Goal: Communication & Community: Answer question/provide support

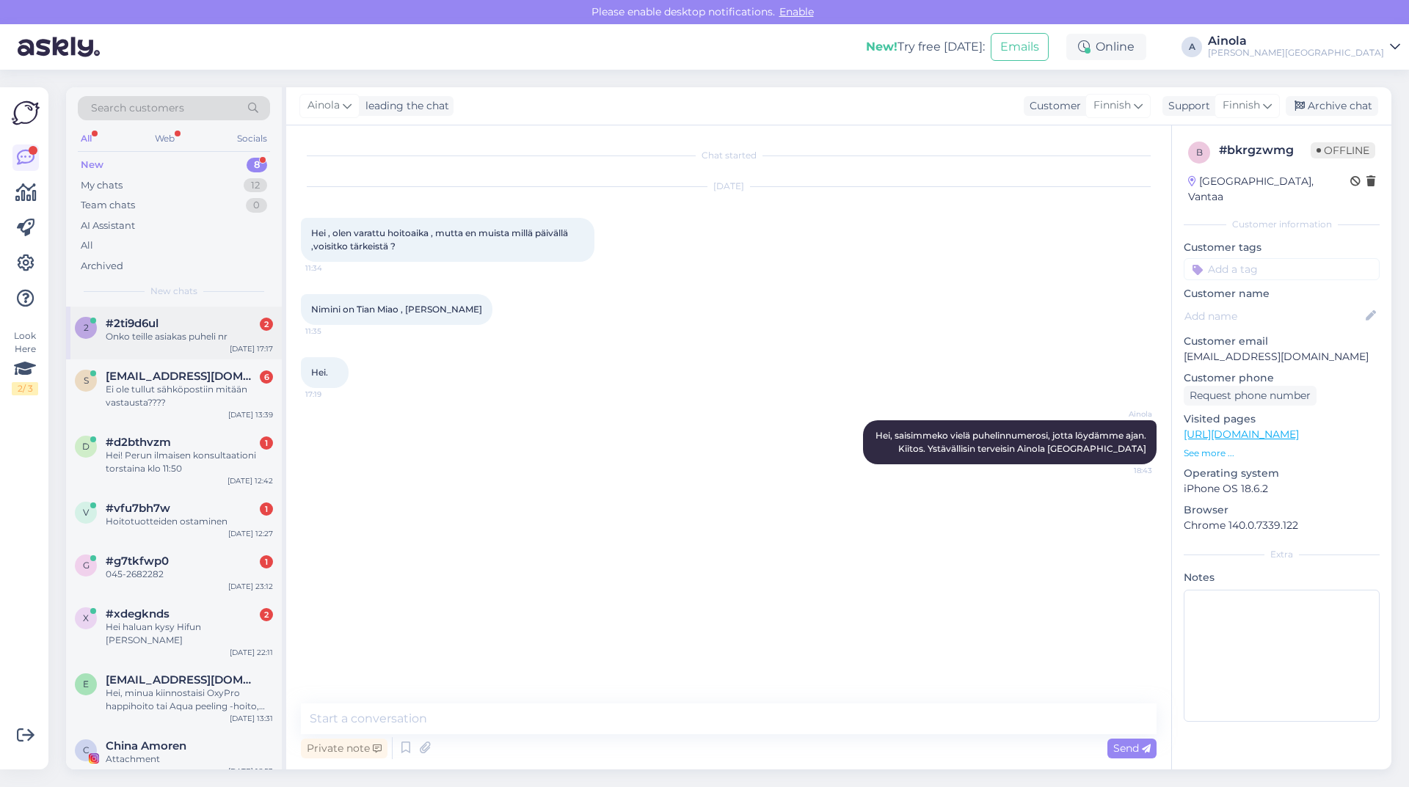
click at [200, 341] on div "Onko teille asiakas puheli nr" at bounding box center [189, 336] width 167 height 13
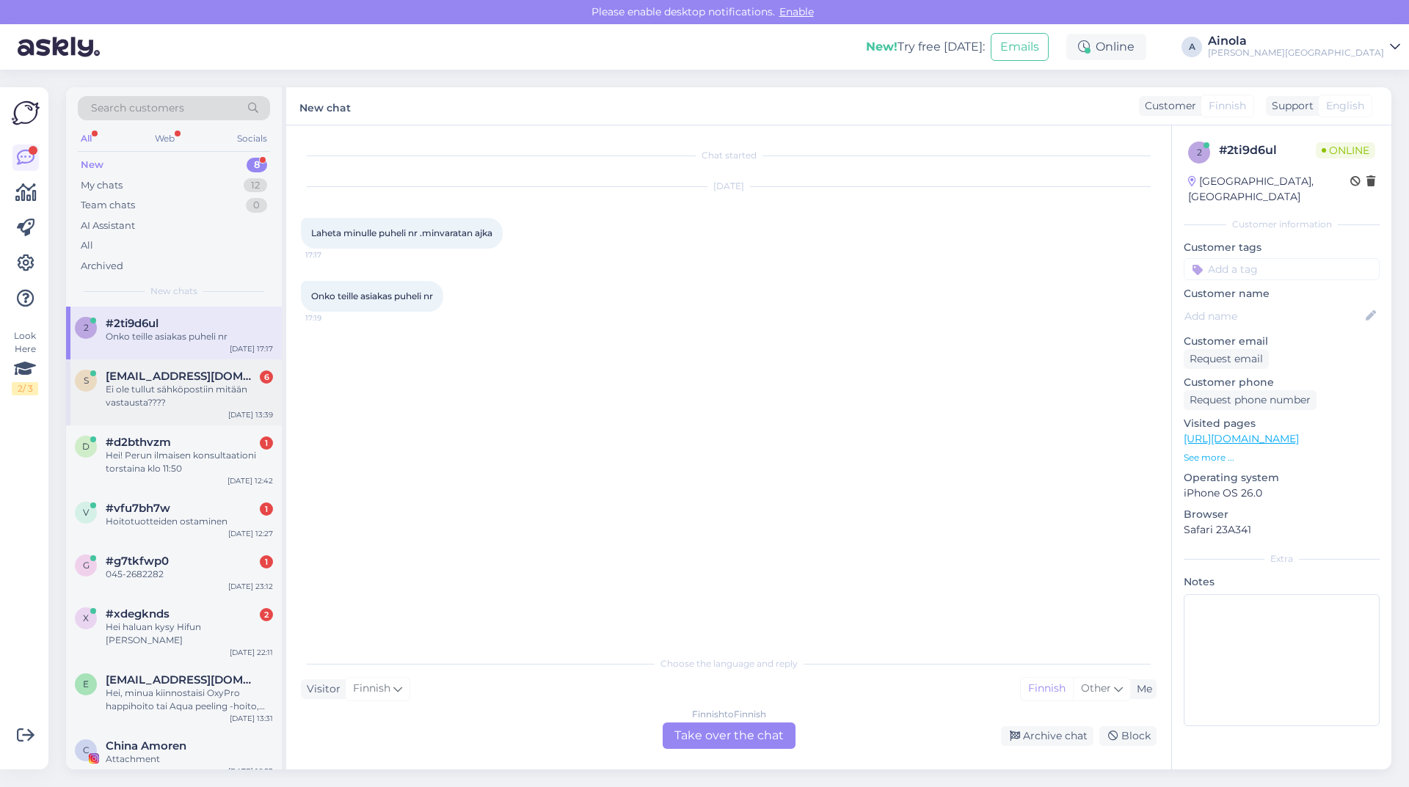
click at [212, 390] on div "Ei ole tullut sähköpostiin mitään vastausta????" at bounding box center [189, 396] width 167 height 26
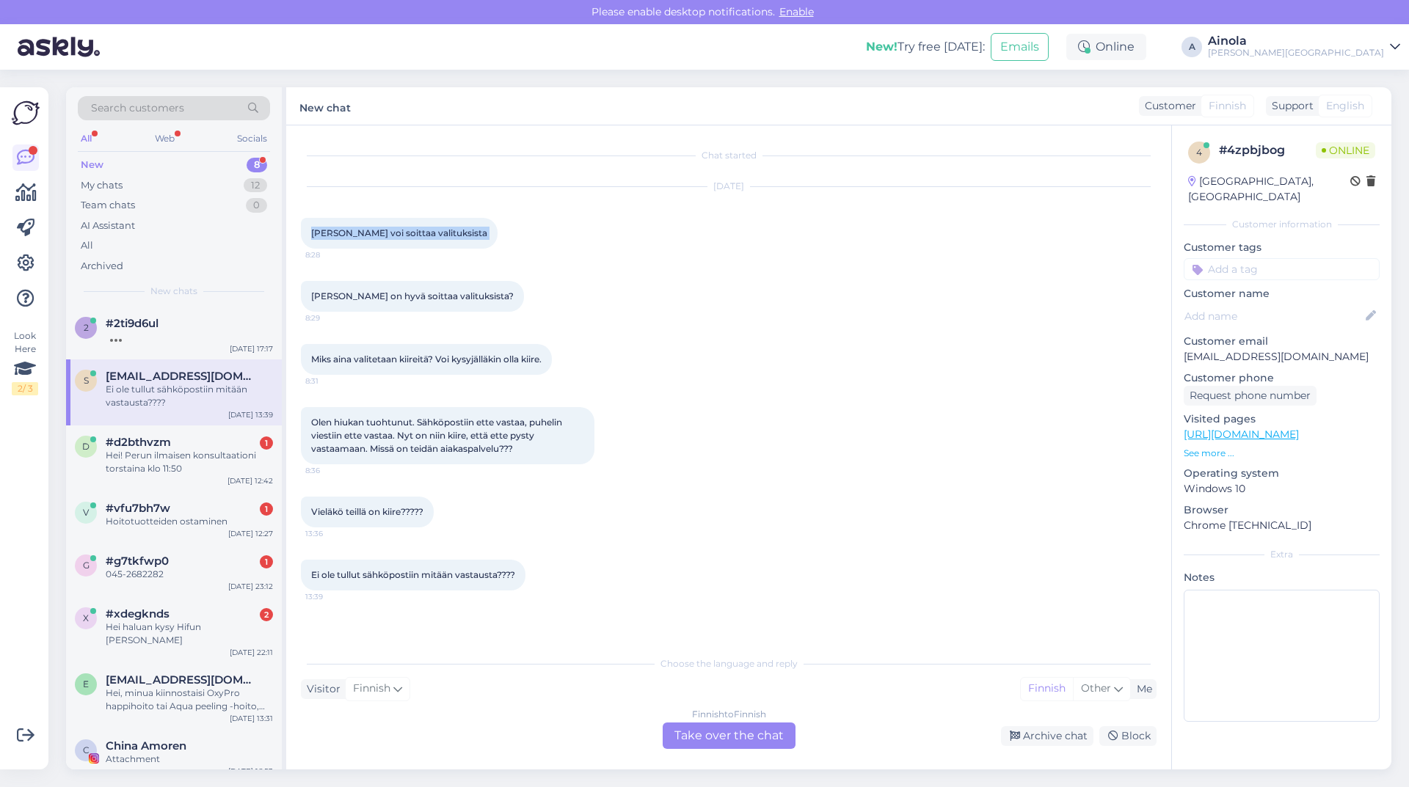
drag, startPoint x: 311, startPoint y: 229, endPoint x: 454, endPoint y: 231, distance: 143.1
click at [454, 231] on div "[PERSON_NAME] voi soittaa valituksista 8:28" at bounding box center [399, 233] width 197 height 31
copy div "[PERSON_NAME] voi soittaa valituksista 8:28"
drag, startPoint x: 308, startPoint y: 297, endPoint x: 346, endPoint y: 295, distance: 39.0
click at [346, 295] on div "[PERSON_NAME] on hyvä soittaa valituksista? 8:29" at bounding box center [412, 296] width 223 height 31
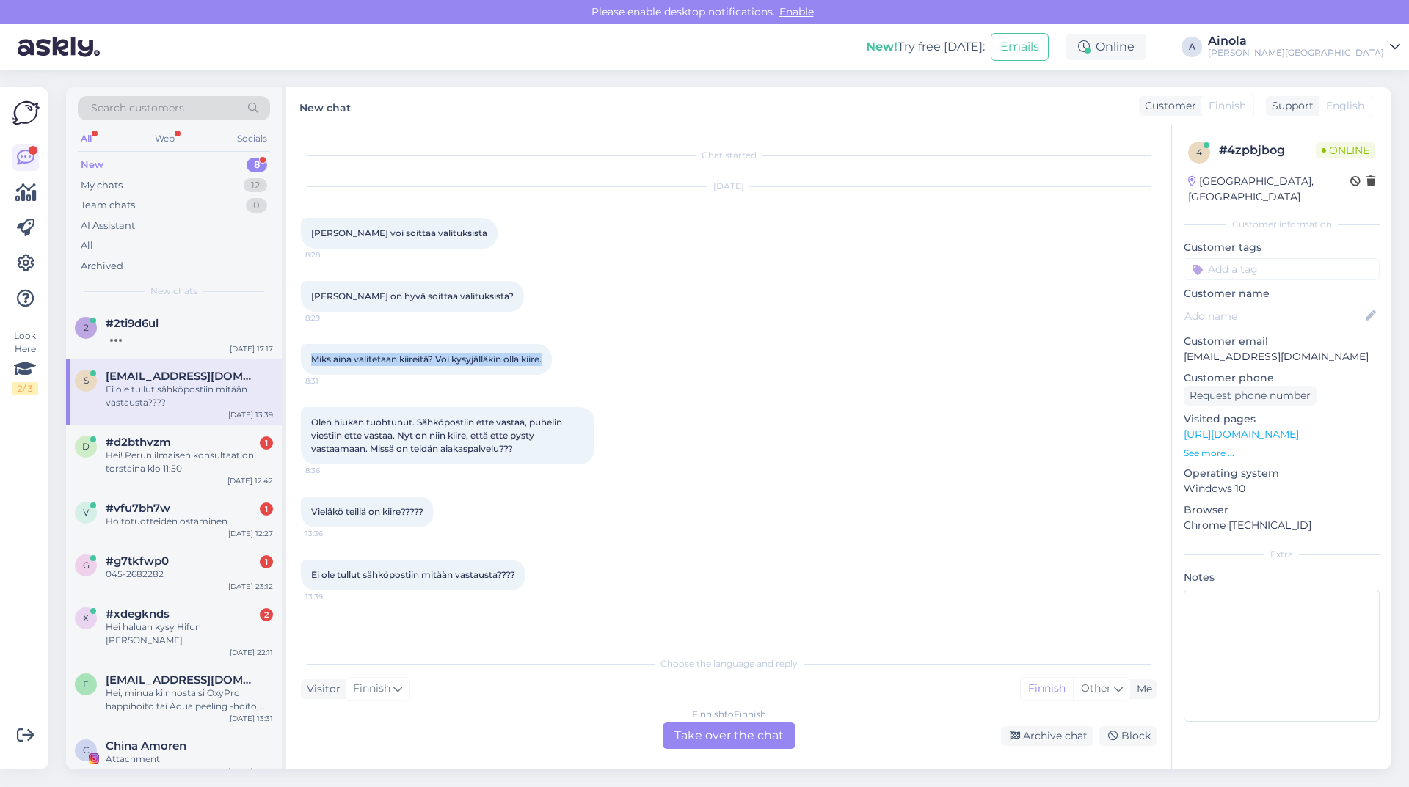
drag, startPoint x: 308, startPoint y: 360, endPoint x: 555, endPoint y: 360, distance: 247.3
click at [552, 360] on div "Miks aina valitetaan kiireitä? Voi kysyjälläkin olla kiire. 8:31" at bounding box center [426, 359] width 251 height 31
copy span "Miks aina valitetaan kiireitä? Voi kysyjälläkin olla kiire."
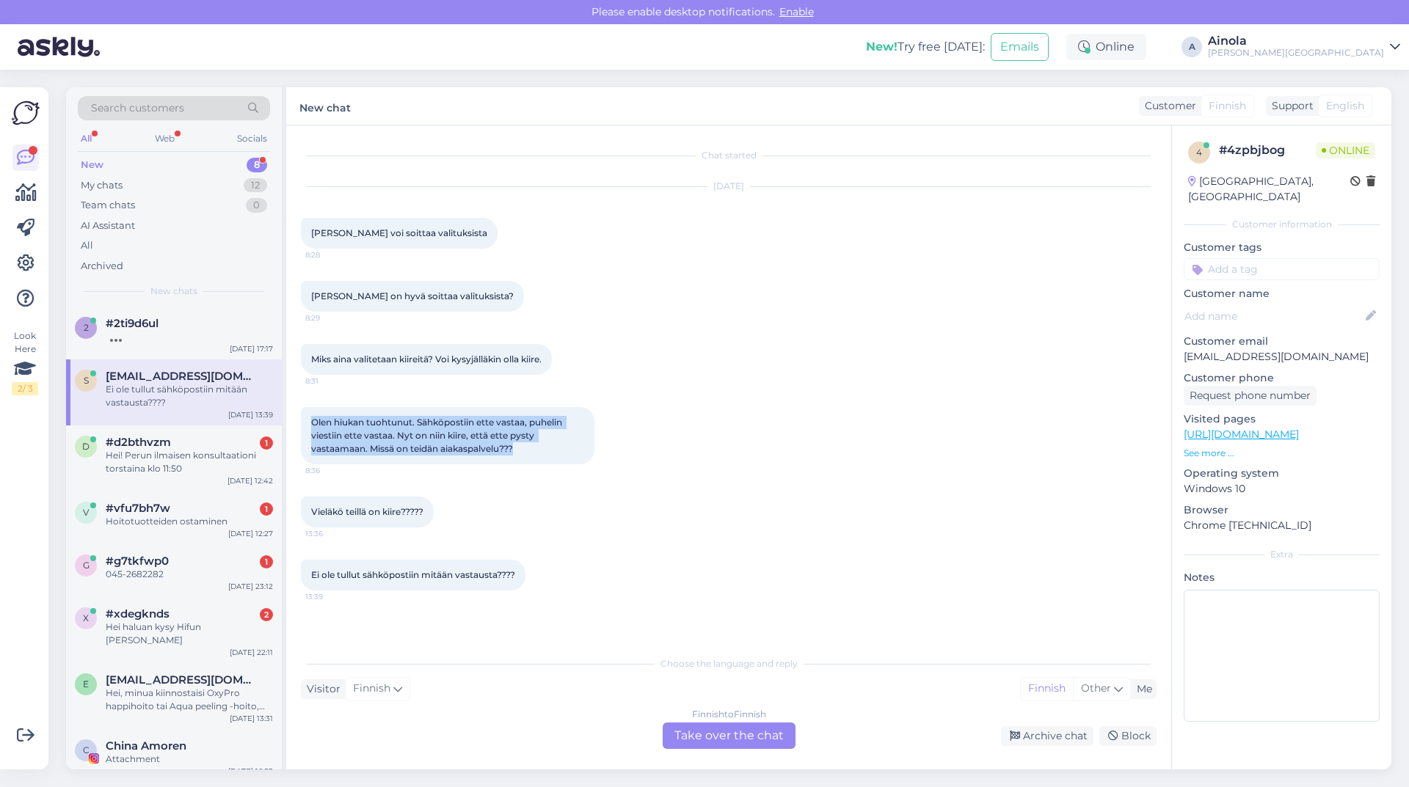
drag, startPoint x: 312, startPoint y: 421, endPoint x: 529, endPoint y: 454, distance: 219.6
click at [529, 454] on div "Olen hiukan tuohtunut. Sähköpostiin ette vastaa, puhelin viestiin ette vastaa. …" at bounding box center [448, 435] width 294 height 57
copy span "Olen hiukan tuohtunut. Sähköpostiin ette vastaa, puhelin viestiin ette vastaa. …"
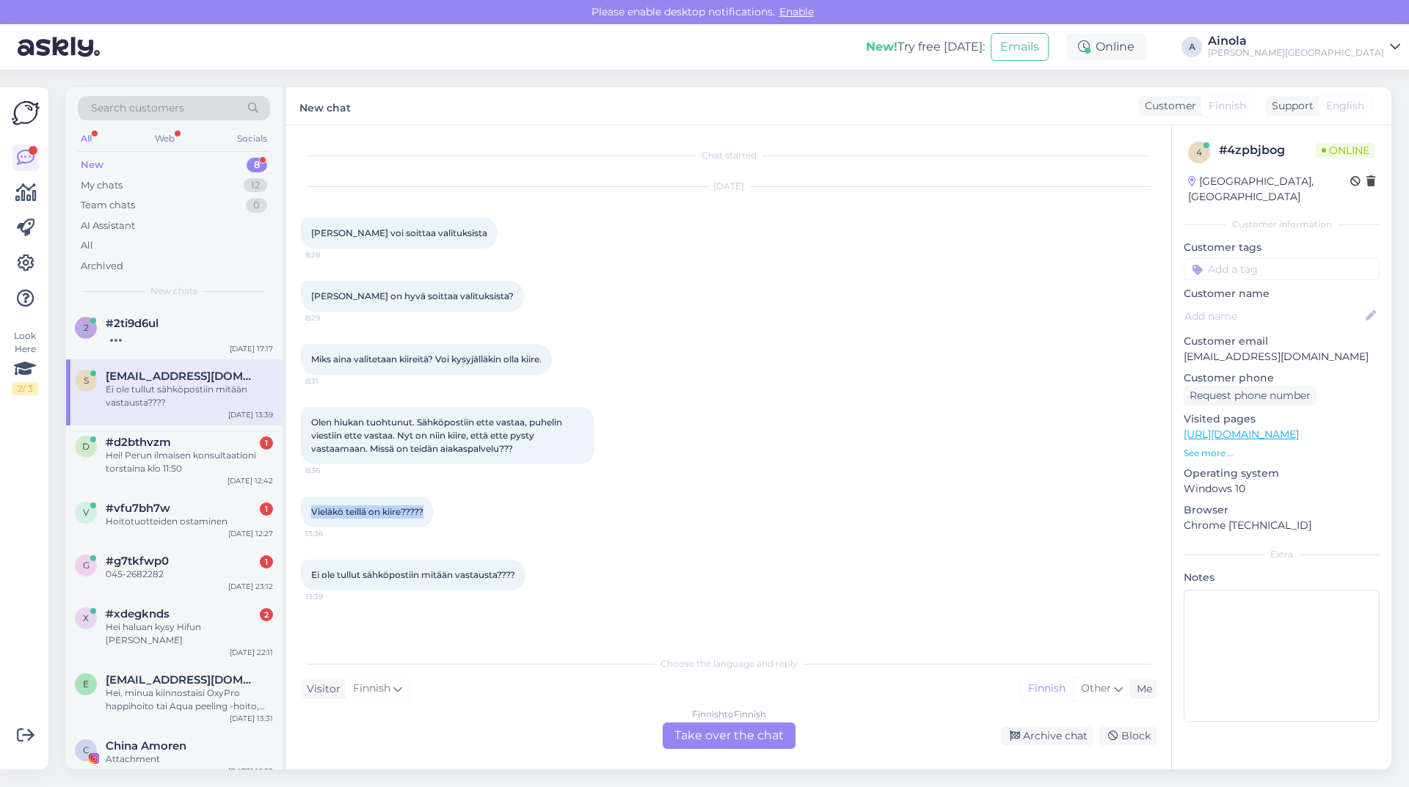
drag, startPoint x: 311, startPoint y: 508, endPoint x: 429, endPoint y: 519, distance: 118.7
click at [429, 519] on div "Vieläkö teillä on kiire????? 13:36" at bounding box center [367, 512] width 133 height 31
copy span "Vieläkö teillä on kiire?????"
drag, startPoint x: 310, startPoint y: 573, endPoint x: 522, endPoint y: 581, distance: 211.5
click at [522, 581] on div "Ei ole tullut sähköpostiin mitään vastausta???? 13:39" at bounding box center [413, 575] width 225 height 31
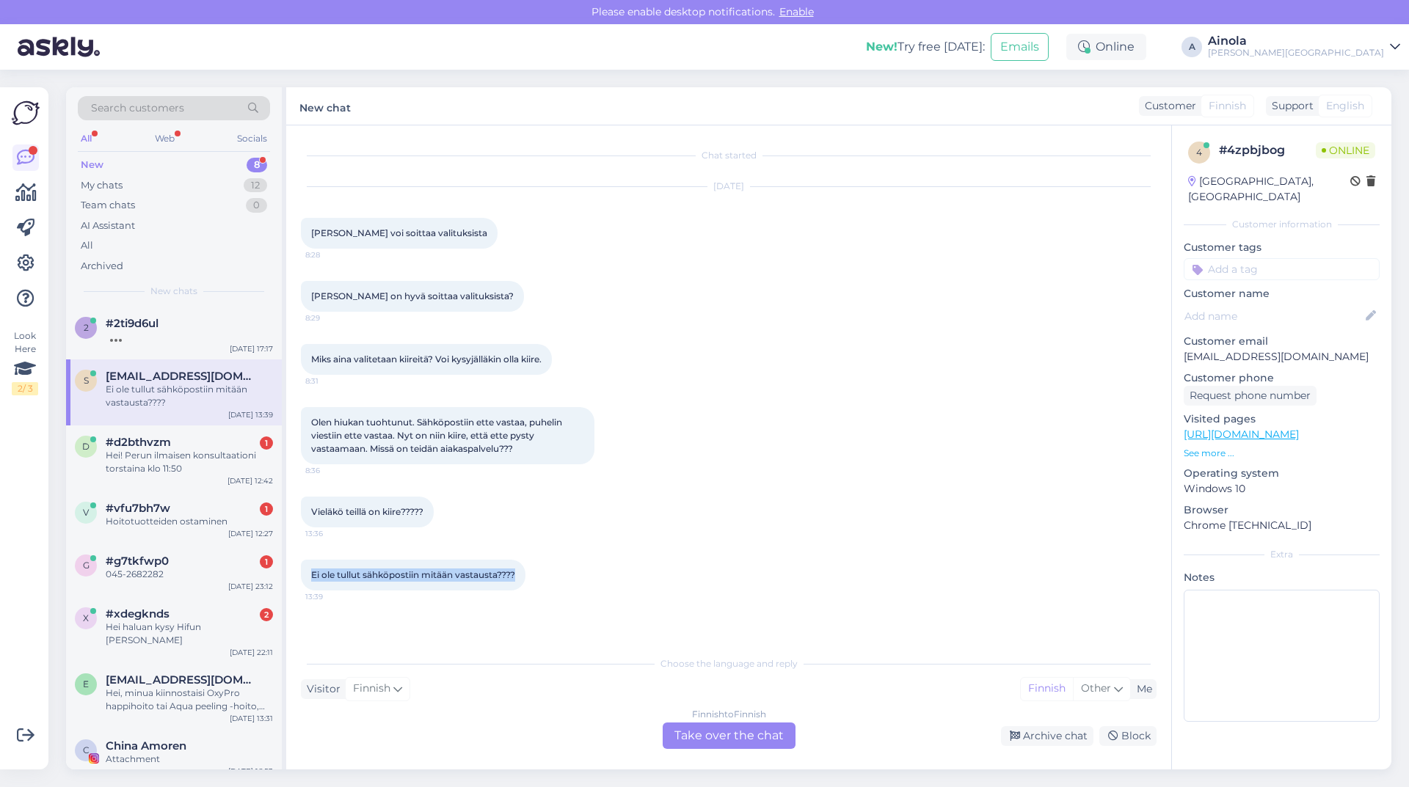
copy span "Ei ole tullut sähköpostiin mitään vastausta????"
click at [728, 742] on div "Finnish to Finnish Take over the chat" at bounding box center [729, 736] width 133 height 26
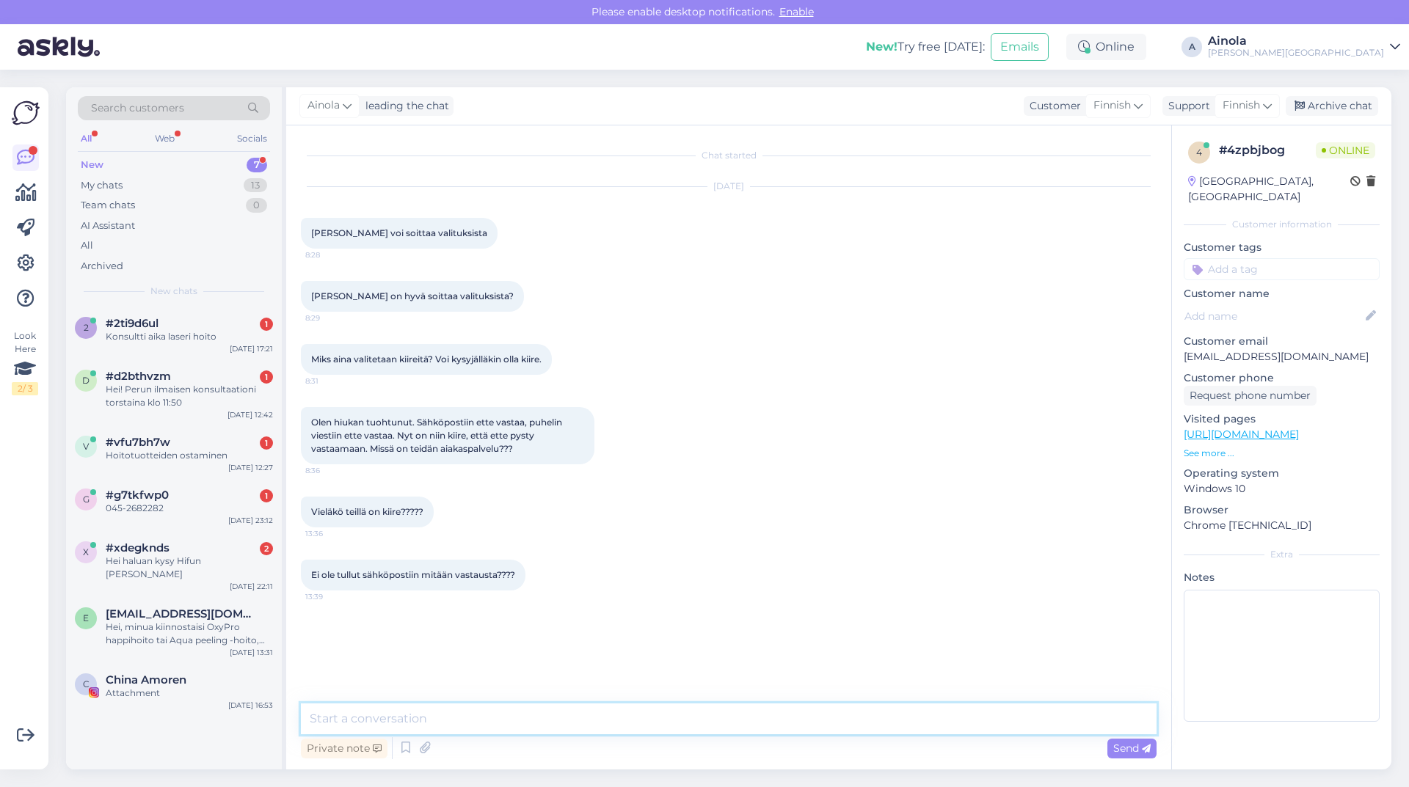
click at [428, 721] on textarea at bounding box center [729, 719] width 856 height 31
click at [382, 716] on textarea at bounding box center [729, 719] width 856 height 31
click at [447, 713] on textarea "[PERSON_NAME] ja kiitos viesteistänne." at bounding box center [729, 719] width 856 height 31
click at [495, 716] on textarea "[PERSON_NAME] ja kiitos viesteistänne." at bounding box center [729, 719] width 856 height 31
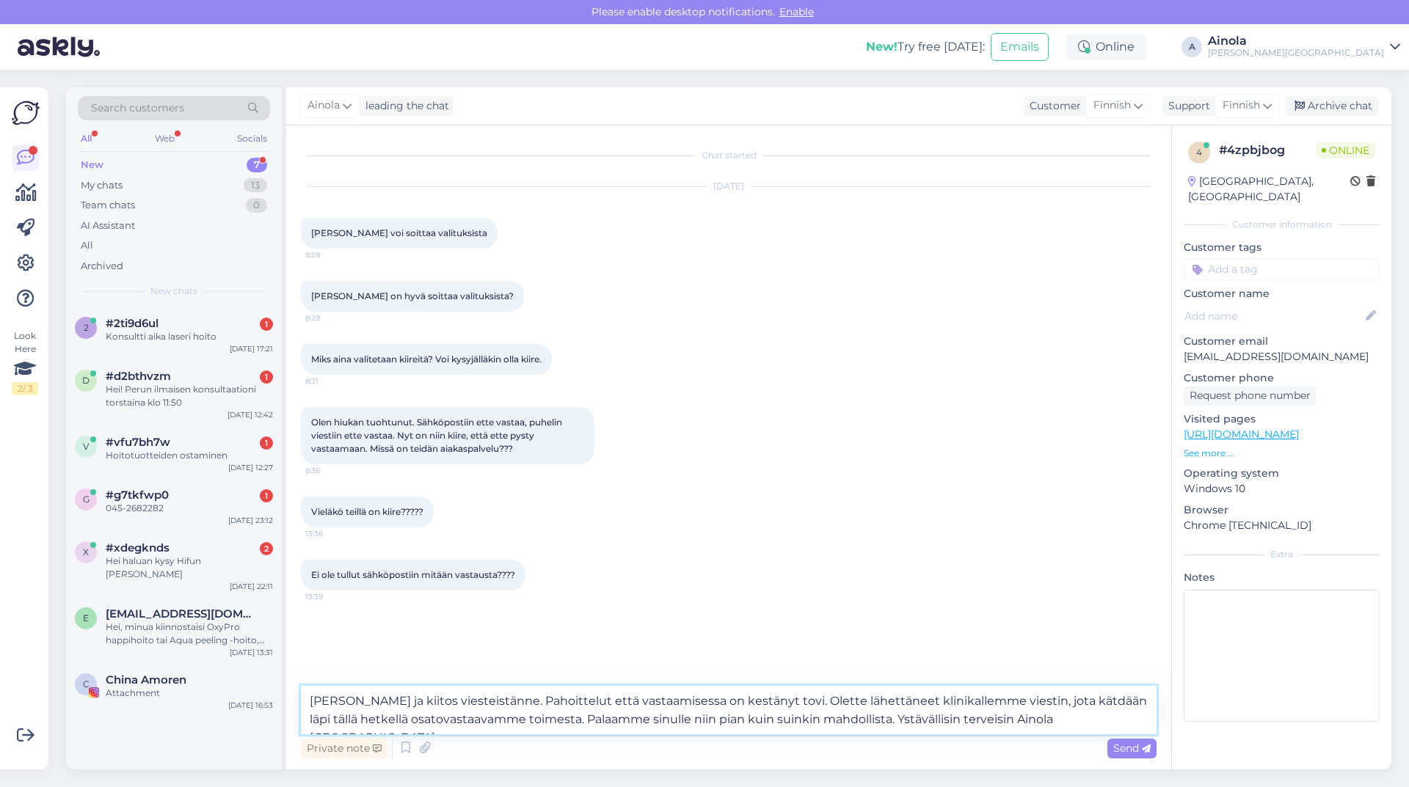
click at [844, 721] on textarea "[PERSON_NAME] ja kiitos viesteistänne. Pahoittelut että vastaamisessa on kestän…" at bounding box center [729, 710] width 856 height 48
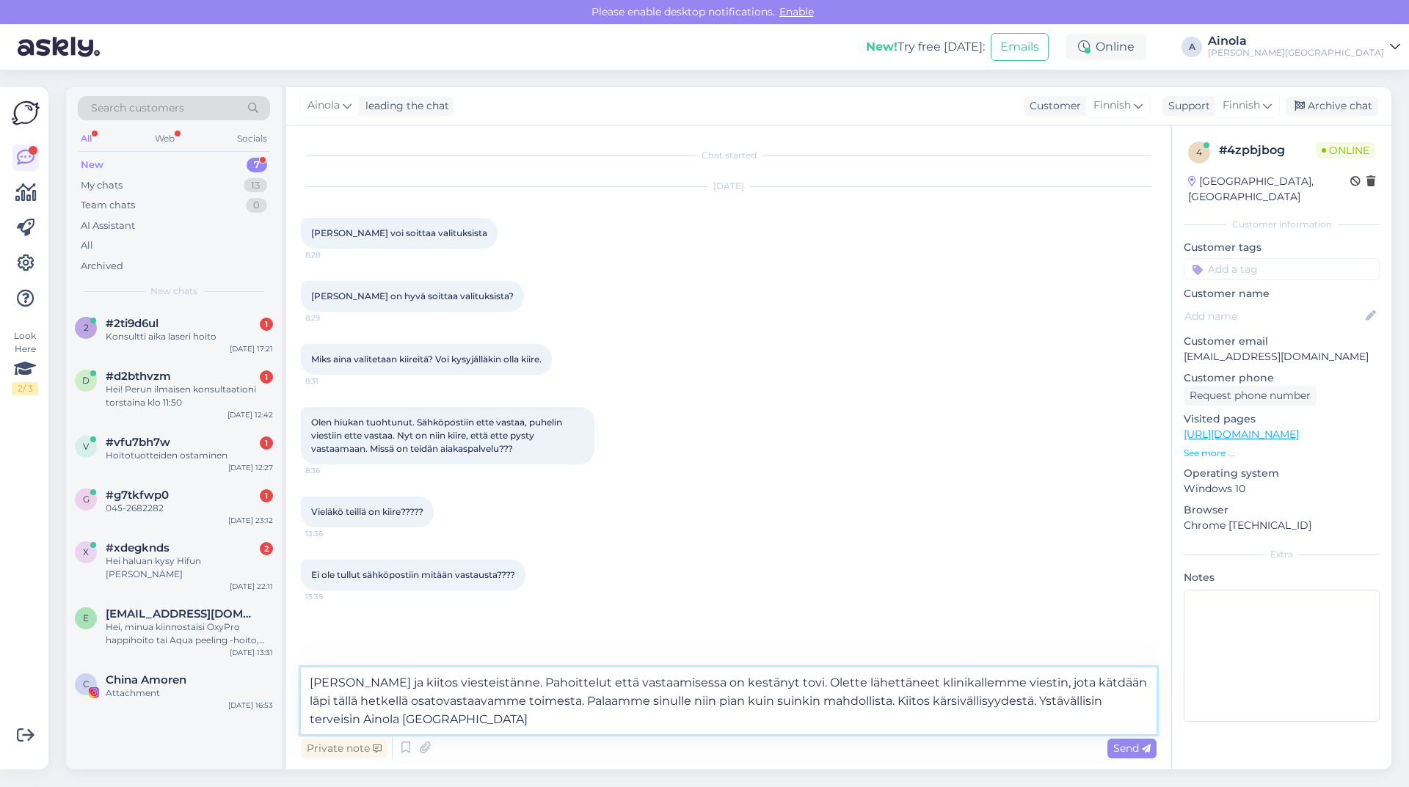
click at [375, 686] on textarea "[PERSON_NAME] ja kiitos viesteistänne. Pahoittelut että vastaamisessa on kestän…" at bounding box center [729, 701] width 856 height 67
click at [569, 685] on textarea "[PERSON_NAME] ja kiitos viesteistänne. Pahoittelut että vastaamisessa on kestän…" at bounding box center [729, 701] width 856 height 67
click at [410, 710] on textarea "[PERSON_NAME] ja kiitos viesteistänne. Pahoittelut että vastaamisessa on kestän…" at bounding box center [729, 701] width 856 height 67
drag, startPoint x: 491, startPoint y: 699, endPoint x: 536, endPoint y: 693, distance: 45.9
click at [492, 699] on textarea "[PERSON_NAME] ja kiitos viesteistänne. Pahoittelut että vastaamisessa on kestän…" at bounding box center [729, 701] width 856 height 67
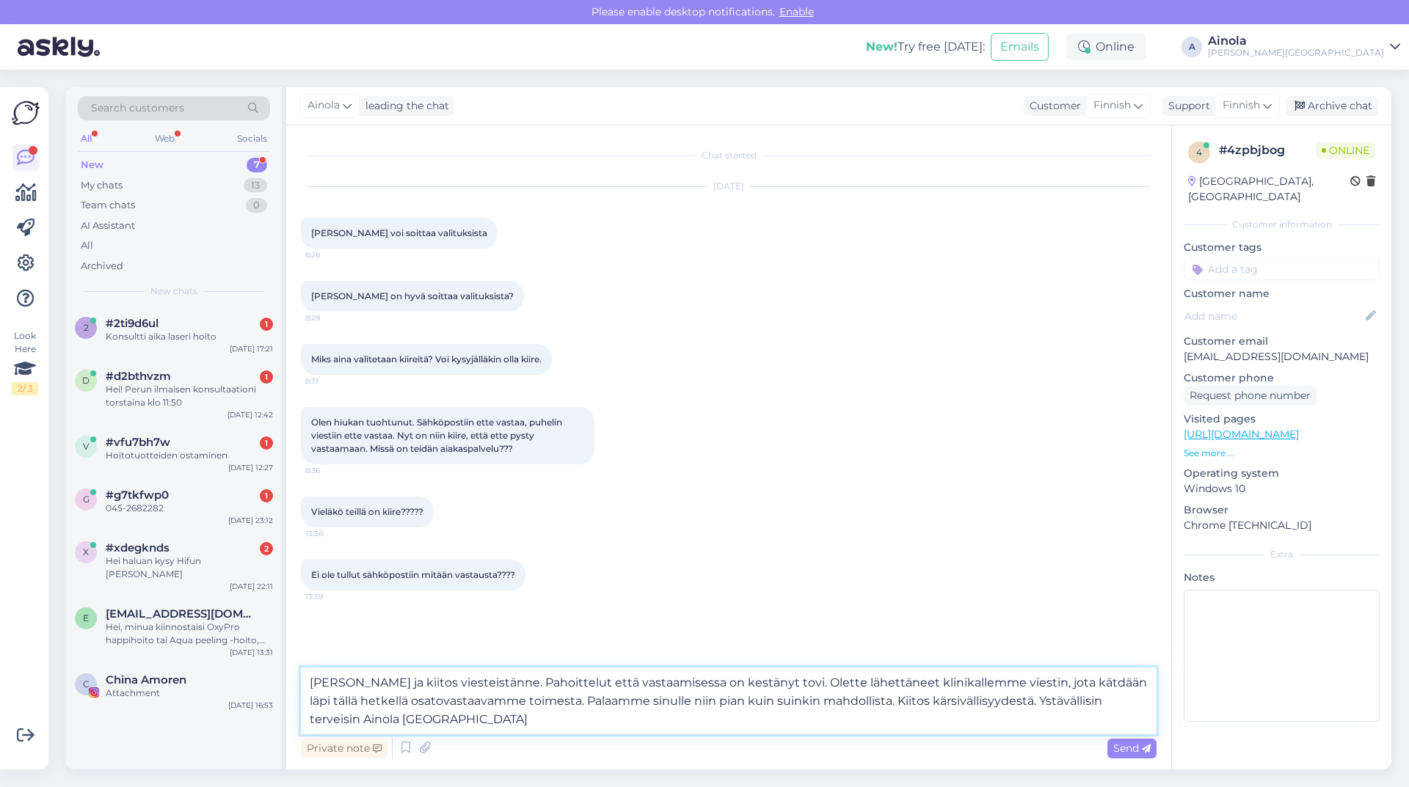
click at [577, 689] on textarea "[PERSON_NAME] ja kiitos viesteistänne. Pahoittelut että vastaamisessa on kestän…" at bounding box center [729, 701] width 856 height 67
click at [627, 689] on textarea "[PERSON_NAME] ja kiitos viesteistänne. Pahoittelut että vastaamisessa on kestän…" at bounding box center [729, 701] width 856 height 67
click at [676, 689] on textarea "[PERSON_NAME] ja kiitos viesteistänne. Pahoittelut että vastaamisessa on kestän…" at bounding box center [729, 701] width 856 height 67
click at [862, 694] on textarea "[PERSON_NAME] ja kiitos viesteistänne. Pahoittelut että vastaamisessa on kestän…" at bounding box center [729, 701] width 856 height 67
click at [811, 714] on textarea "[PERSON_NAME] ja kiitos viesteistänne. Pahoittelut että vastaamisessa on kestän…" at bounding box center [729, 701] width 856 height 67
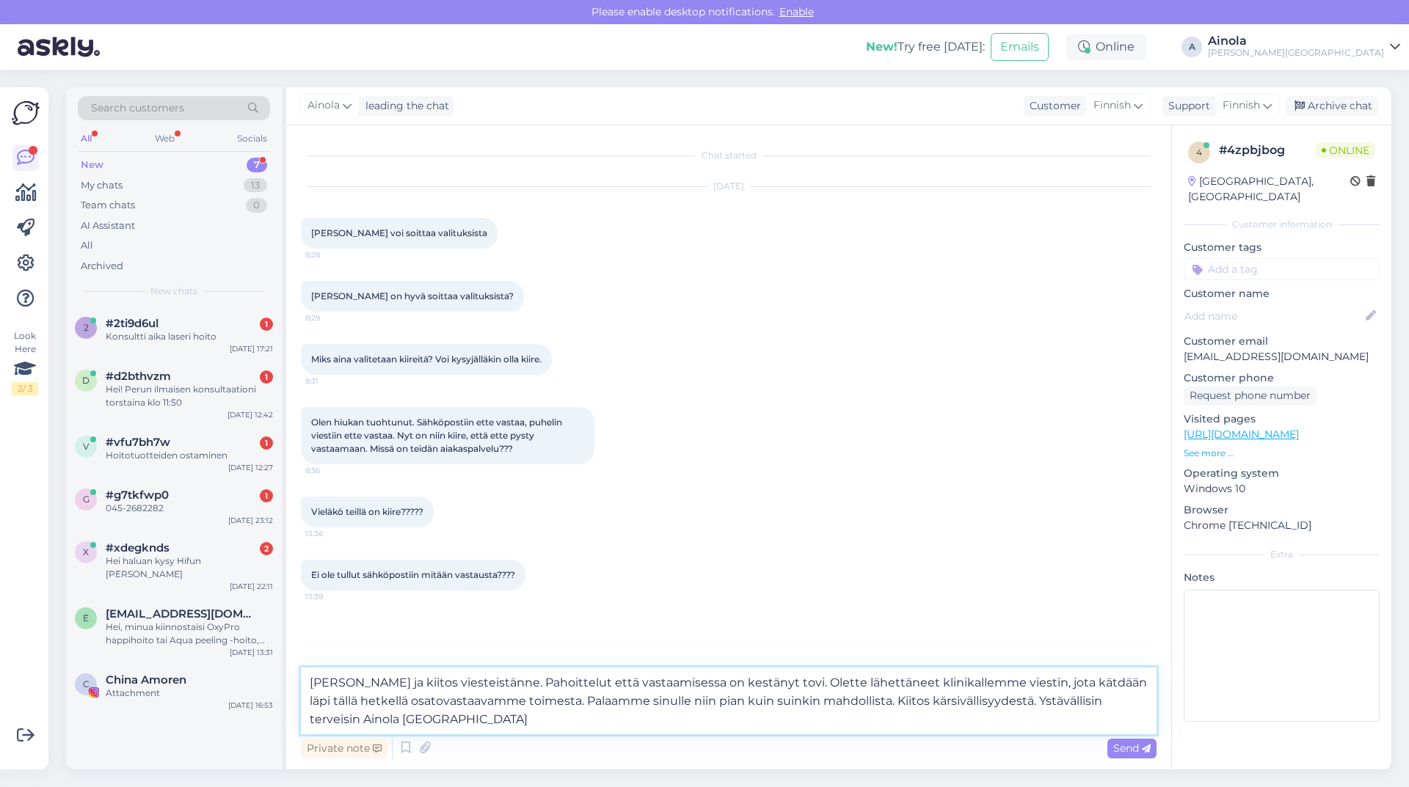
drag, startPoint x: 312, startPoint y: 682, endPoint x: 438, endPoint y: 723, distance: 132.8
click at [438, 723] on textarea "[PERSON_NAME] ja kiitos viesteistänne. Pahoittelut että vastaamisessa on kestän…" at bounding box center [729, 701] width 856 height 67
click at [694, 717] on textarea "[PERSON_NAME] ja kiitos viesteistänne. Pahoittelut että vastaamisessa on kestän…" at bounding box center [729, 701] width 856 height 67
click at [696, 696] on textarea "[PERSON_NAME] ja kiitos viesteistänne. Pahoittelut että vastaamisessa on kestän…" at bounding box center [729, 701] width 856 height 67
click at [752, 688] on textarea "[PERSON_NAME] ja kiitos viesteistänne. Pahoittelut että vastaamisessa on kestän…" at bounding box center [729, 701] width 856 height 67
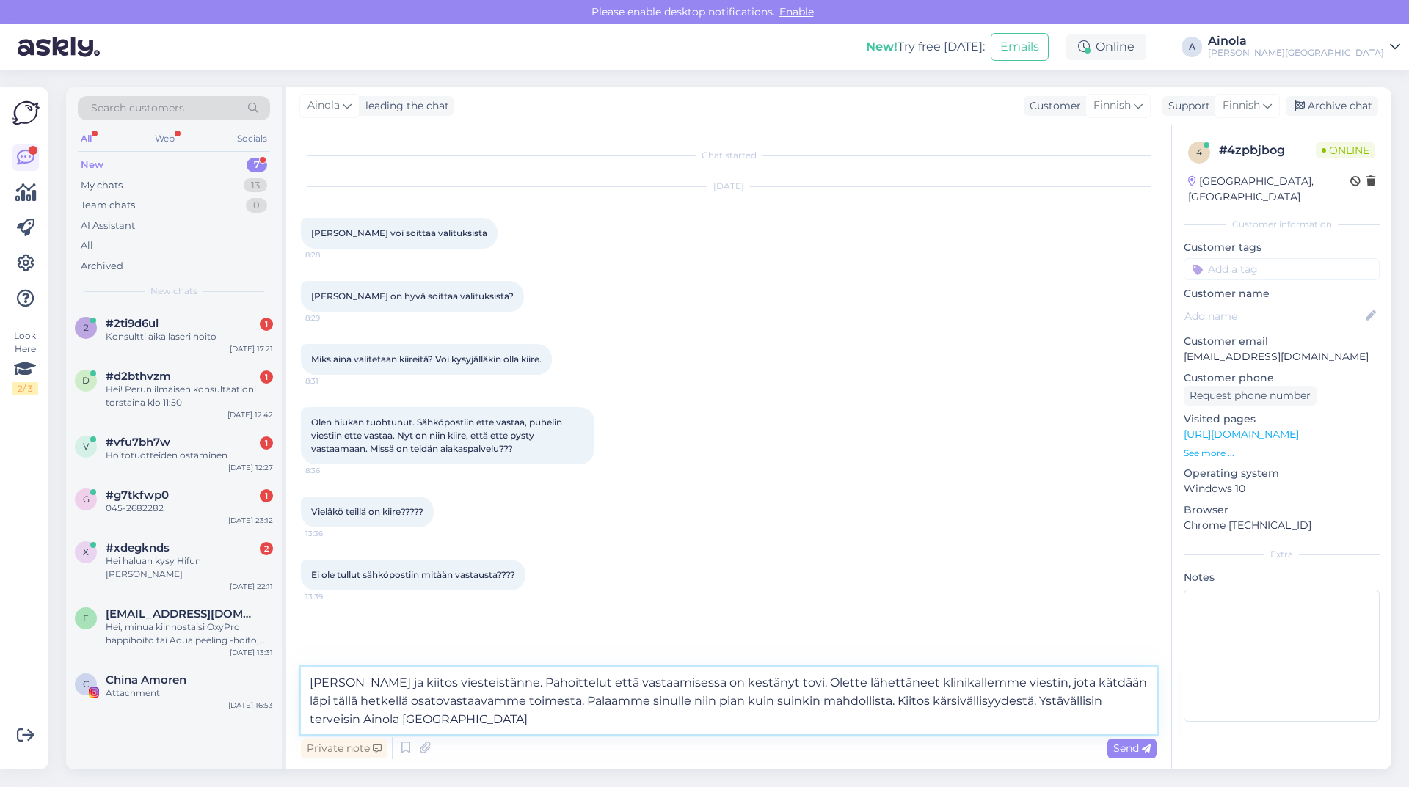
click at [777, 683] on textarea "[PERSON_NAME] ja kiitos viesteistänne. Pahoittelut että vastaamisessa on kestän…" at bounding box center [729, 701] width 856 height 67
click at [1052, 685] on textarea "[PERSON_NAME] ja kiitos viesteistänne. Pahoittelut että vastaamisessa on kestän…" at bounding box center [729, 701] width 856 height 67
drag, startPoint x: 311, startPoint y: 686, endPoint x: 436, endPoint y: 724, distance: 130.5
click at [436, 724] on textarea "[PERSON_NAME] ja kiitos viesteistänne. Pahoittelut että vastaamisessa on kestän…" at bounding box center [729, 701] width 856 height 67
click at [580, 708] on textarea "[PERSON_NAME] ja kiitos viesteistänne. Pahoittelut että vastaamisessa on kestän…" at bounding box center [729, 701] width 856 height 67
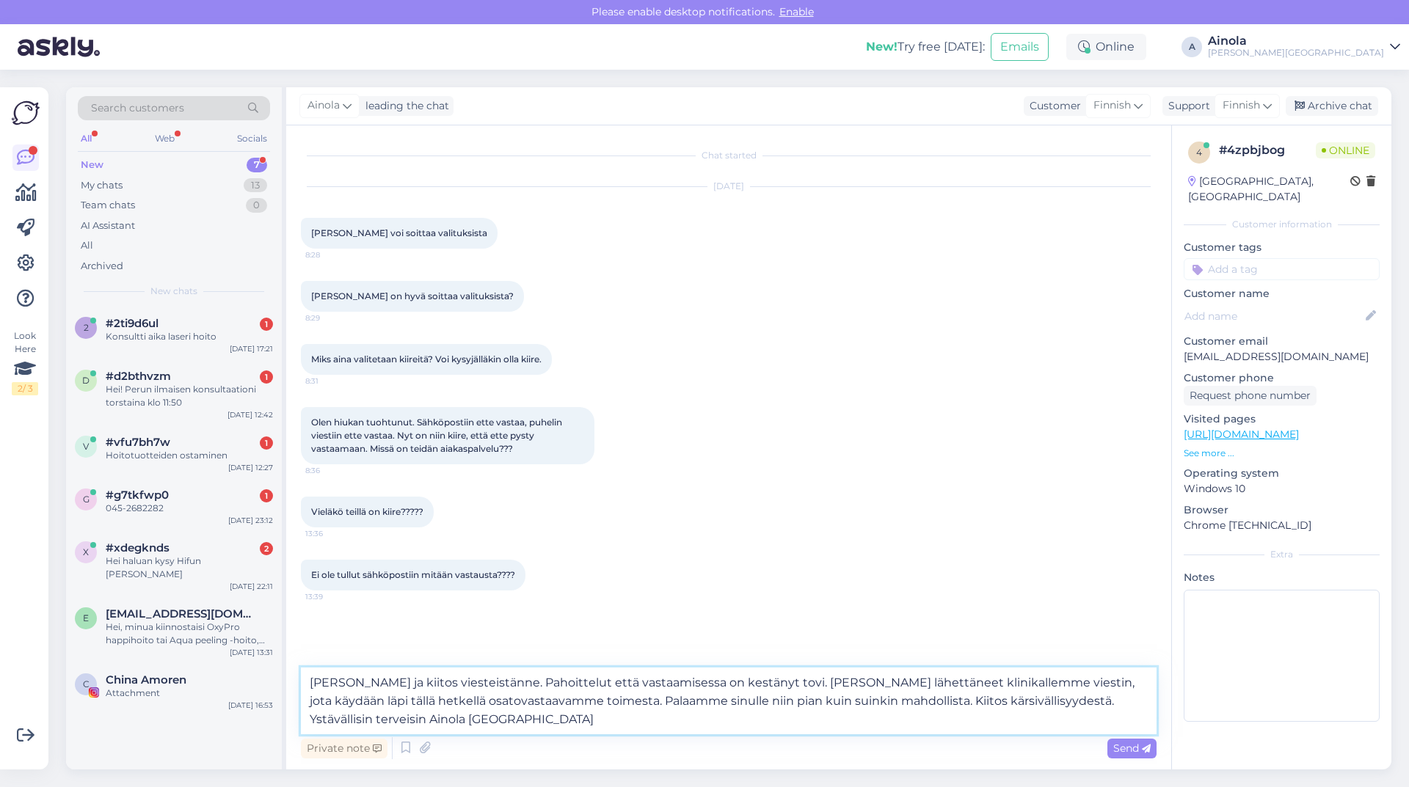
click at [666, 696] on textarea "[PERSON_NAME] ja kiitos viesteistänne. Pahoittelut että vastaamisessa on kestän…" at bounding box center [729, 701] width 856 height 67
click at [783, 704] on textarea "[PERSON_NAME] ja kiitos viesteistänne. Pahoittelut että vastaamisessa on kestän…" at bounding box center [729, 701] width 856 height 67
type textarea "[PERSON_NAME] ja kiitos viesteistänne. Pahoittelut että vastaamisessa on kestän…"
click at [1121, 746] on span "Send" at bounding box center [1131, 748] width 37 height 13
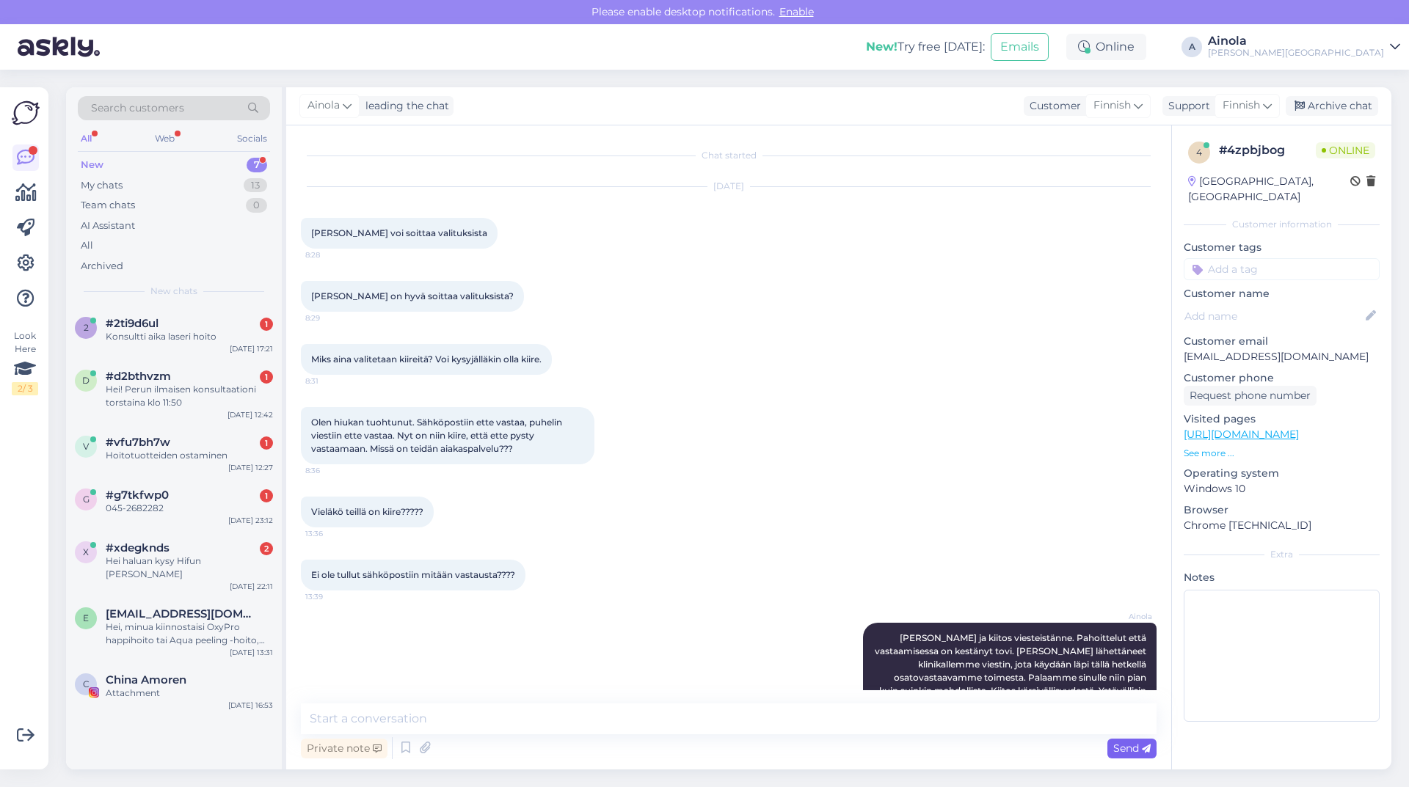
scroll to position [46, 0]
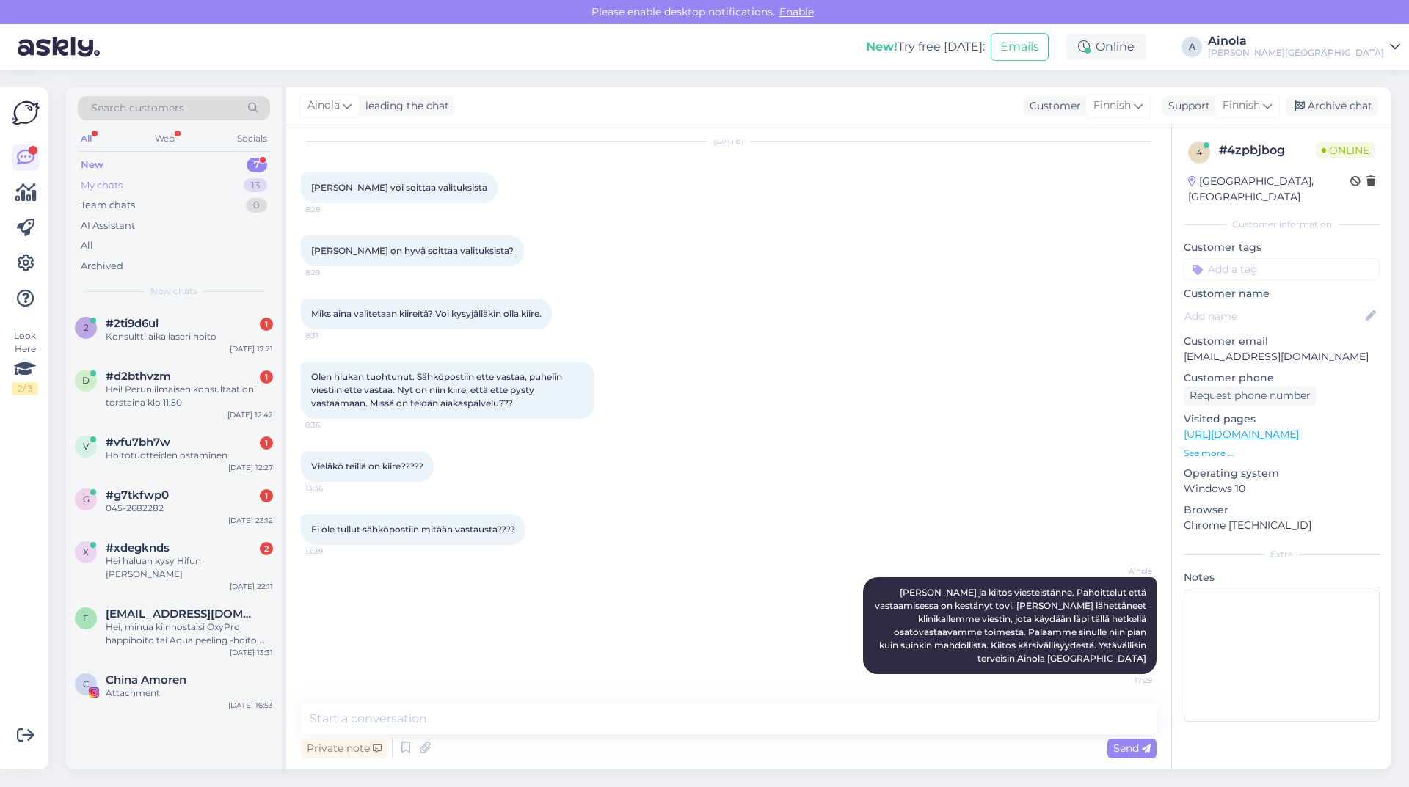
click at [123, 186] on div "My chats" at bounding box center [102, 185] width 42 height 15
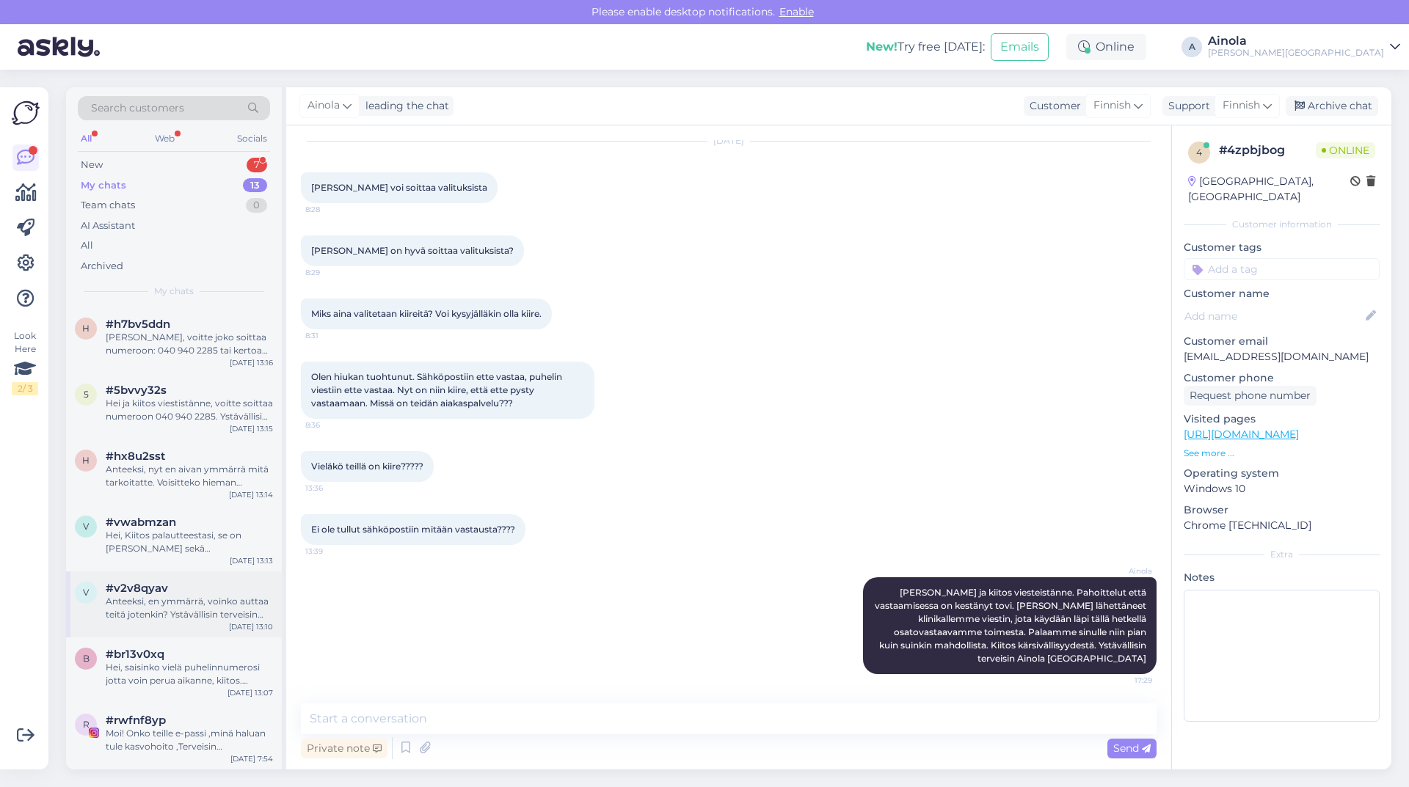
scroll to position [0, 0]
click at [178, 158] on div "New 7" at bounding box center [174, 165] width 192 height 21
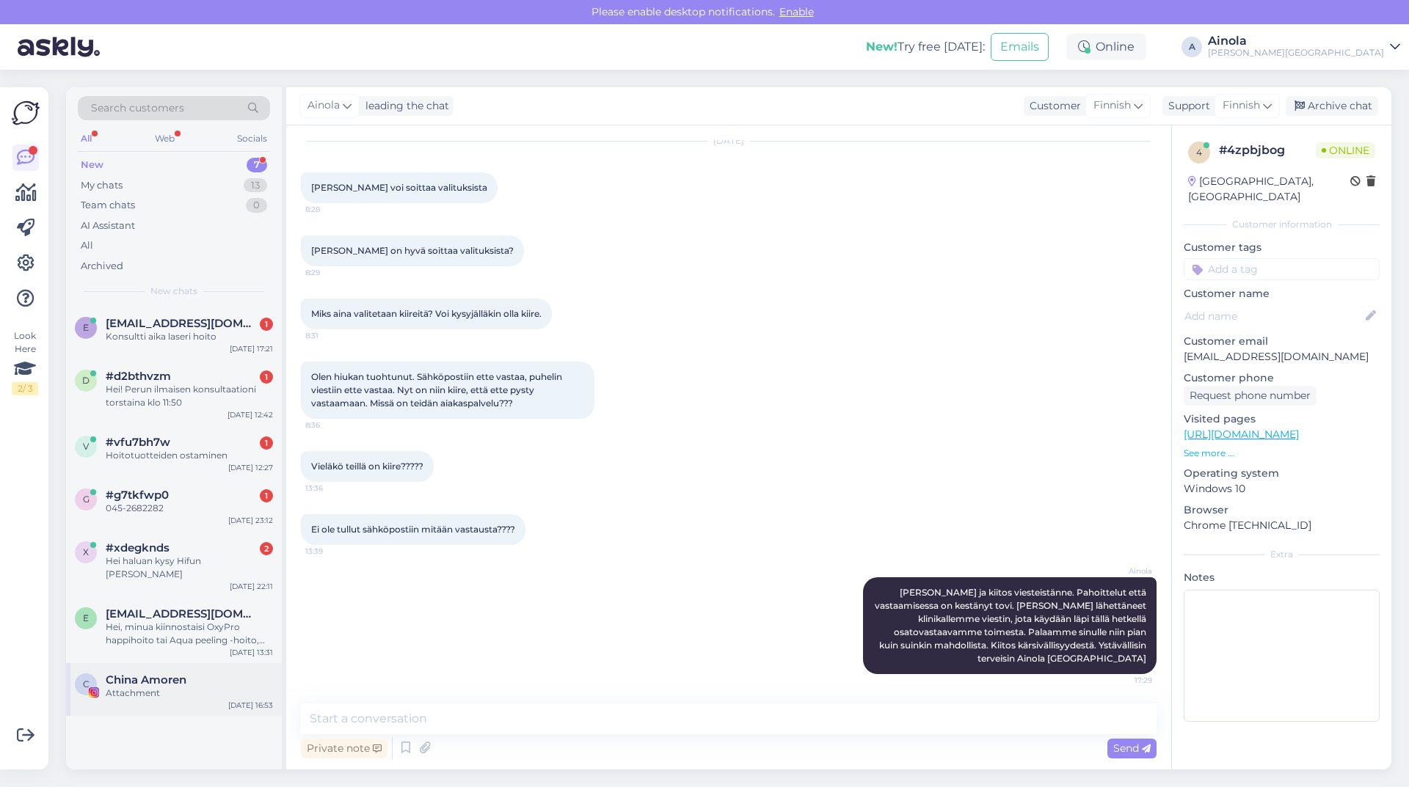
click at [159, 696] on div "C China Amoren Attachment [DATE] 16:53" at bounding box center [174, 689] width 216 height 53
